Goal: Task Accomplishment & Management: Complete application form

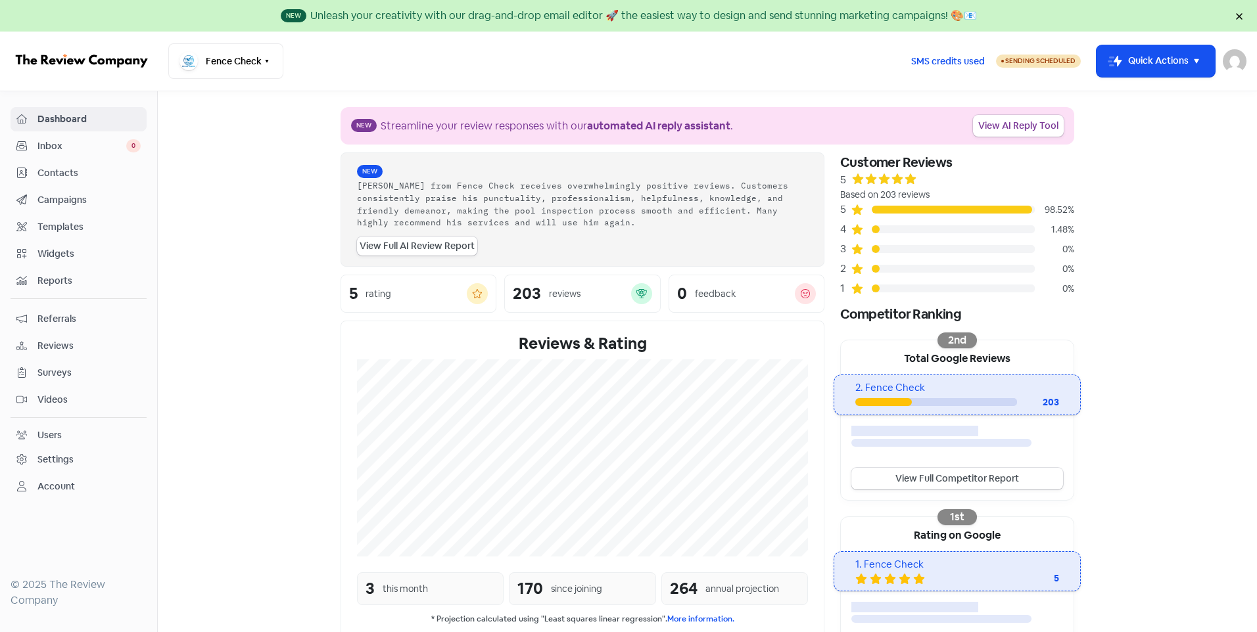
click at [1196, 71] on button "Icon For Thunder-move Quick Actions" at bounding box center [1155, 61] width 118 height 32
click at [876, 58] on div "Fence Check Switch Business All businesses No other businesses found" at bounding box center [533, 60] width 731 height 35
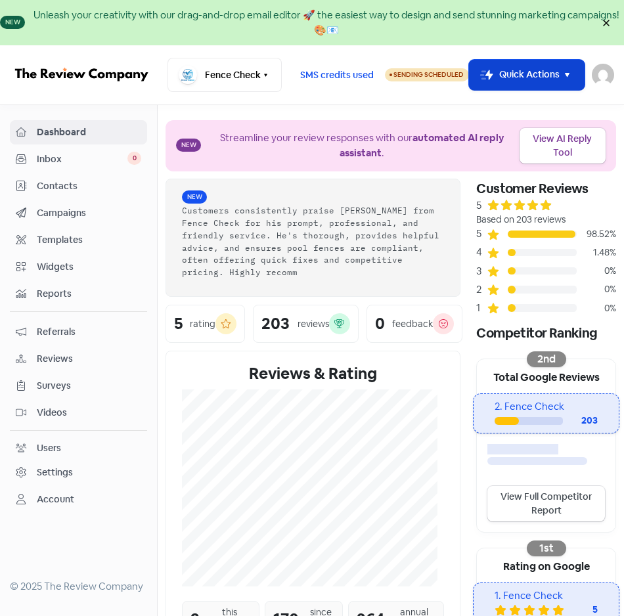
click at [571, 75] on icon "button" at bounding box center [567, 75] width 15 height 15
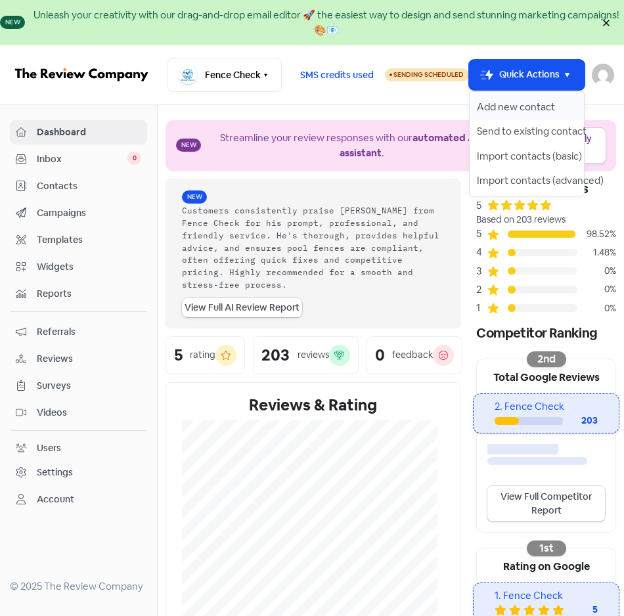
click at [523, 101] on button "Add new contact" at bounding box center [527, 107] width 115 height 25
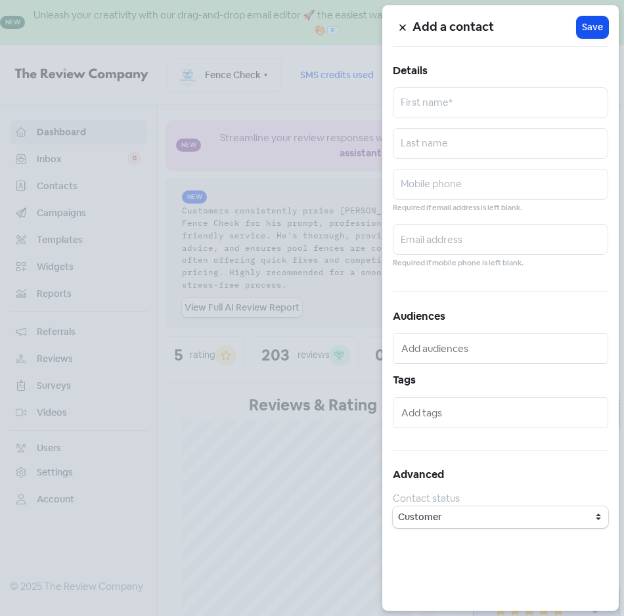
click at [526, 81] on div "Add a contact Icon For Loading Save Details First name* Last name Mobile phone …" at bounding box center [500, 308] width 237 height 606
click at [496, 97] on input "text" at bounding box center [501, 102] width 216 height 31
type input "[PERSON_NAME]"
click at [436, 145] on input "Cami" at bounding box center [501, 143] width 216 height 31
type input "[PERSON_NAME]"
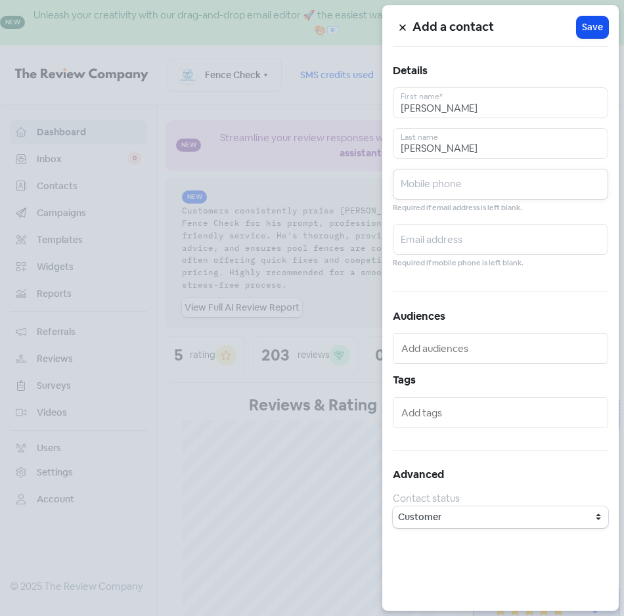
click at [433, 184] on input "text" at bounding box center [501, 184] width 216 height 31
type input "0409007424"
type input "[EMAIL_ADDRESS][DOMAIN_NAME]"
click at [593, 27] on span "Save" at bounding box center [592, 27] width 21 height 14
